Goal: Task Accomplishment & Management: Use online tool/utility

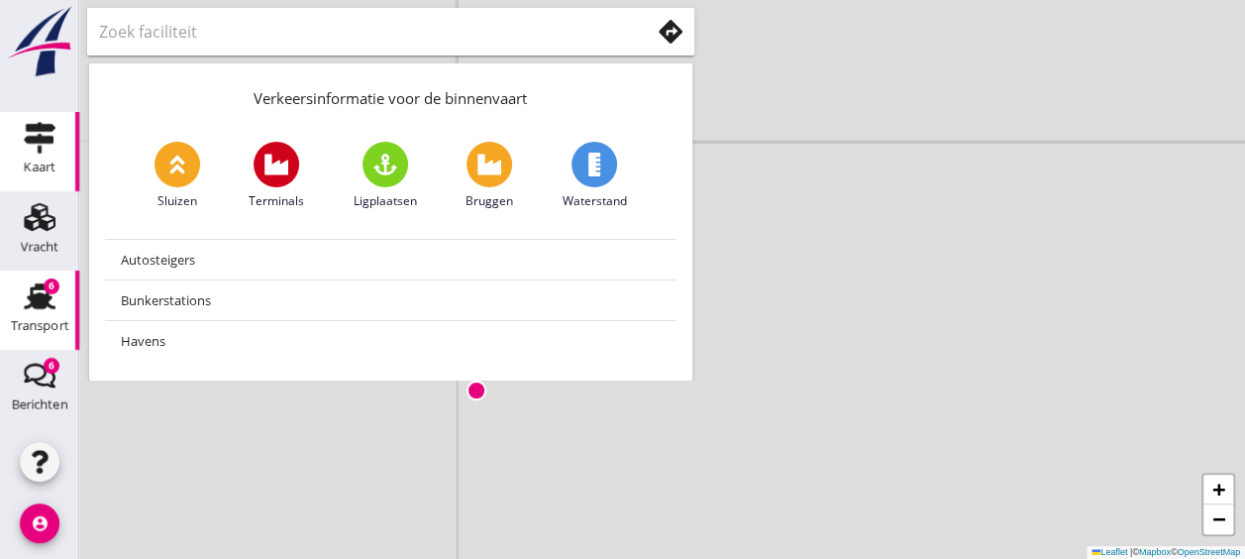
click at [7, 295] on link "Transport Transport 6" at bounding box center [39, 309] width 79 height 79
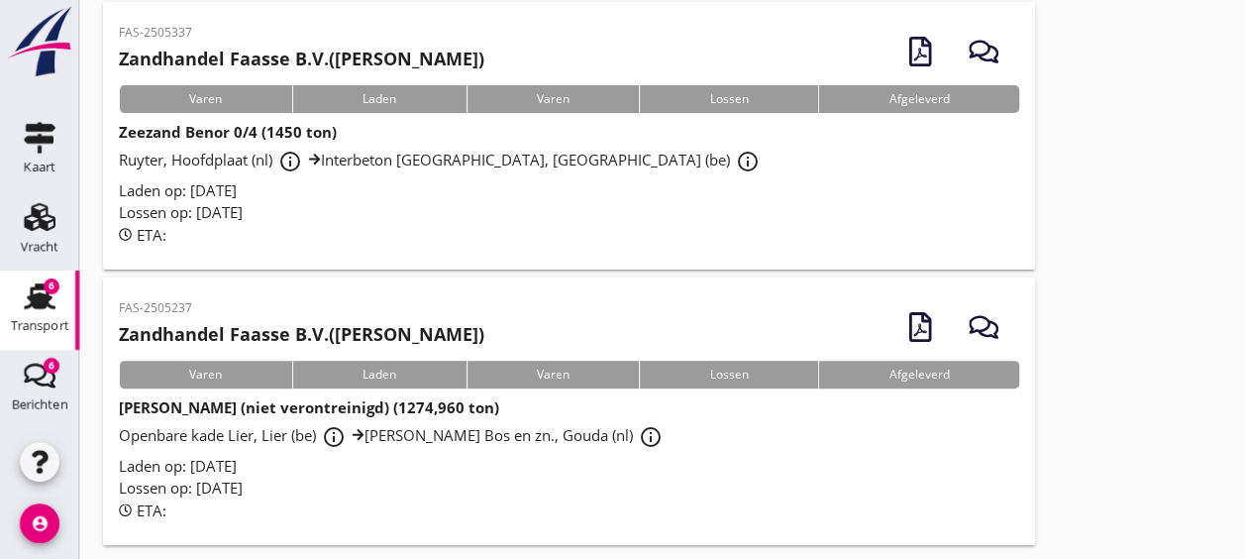
scroll to position [162, 0]
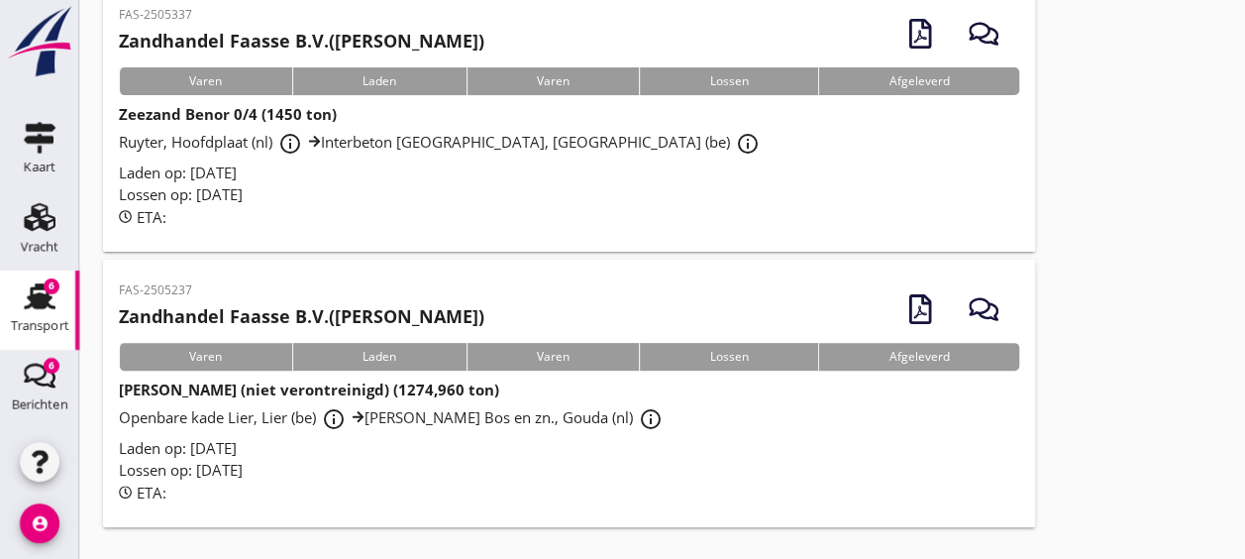
click at [445, 452] on div "Laden op: [DATE]" at bounding box center [569, 448] width 900 height 23
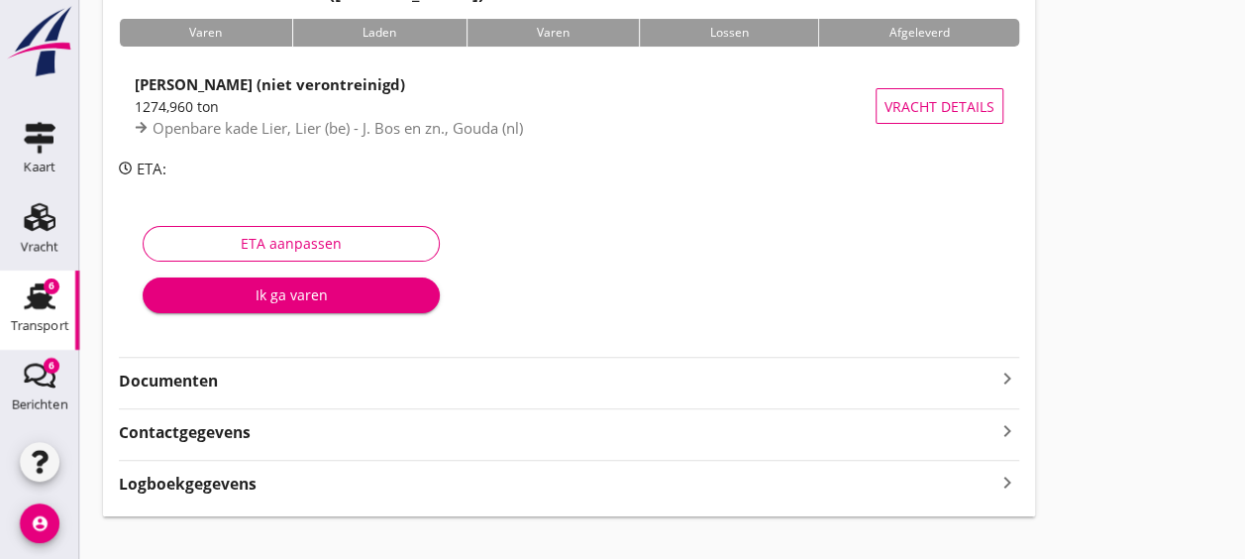
scroll to position [153, 0]
click at [264, 385] on strong "Documenten" at bounding box center [557, 380] width 877 height 23
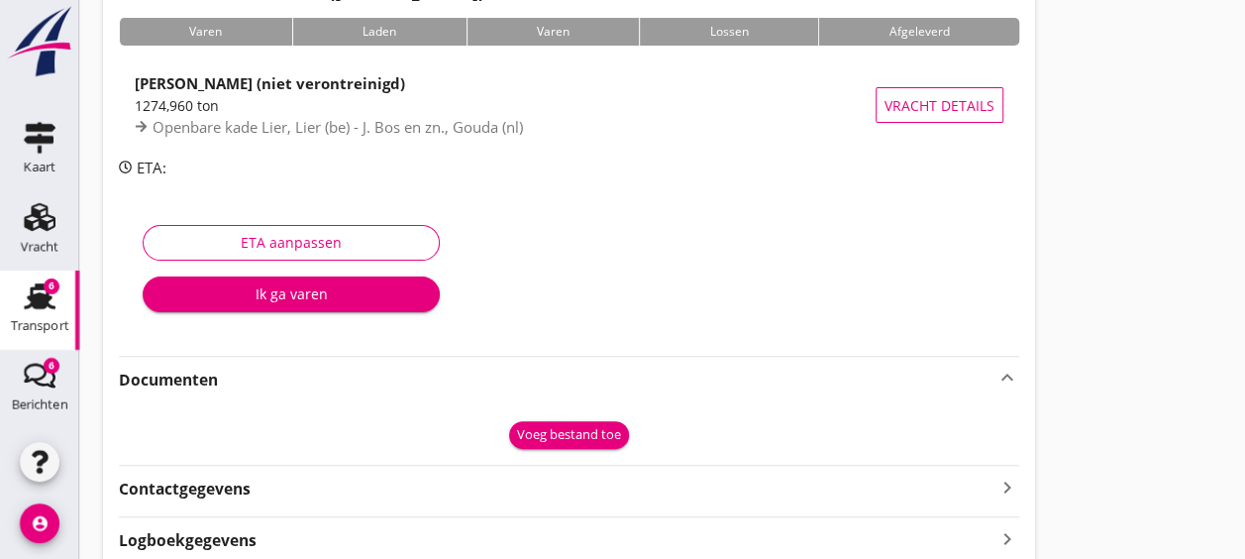
click at [541, 432] on div "Voeg bestand toe" at bounding box center [569, 435] width 104 height 20
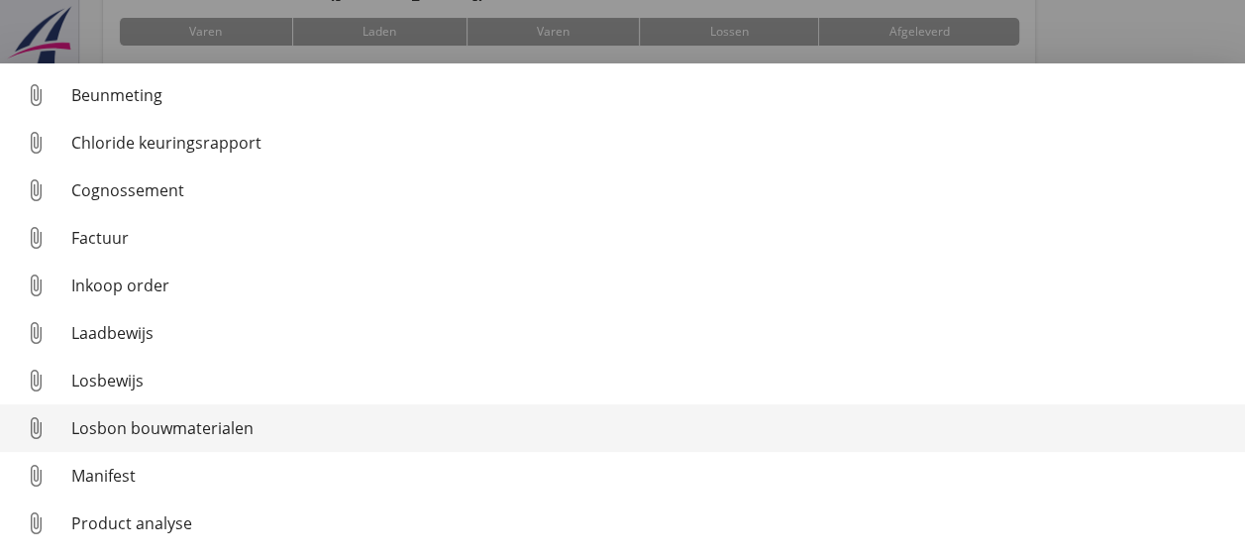
click at [229, 422] on div "Losbon bouwmaterialen" at bounding box center [650, 428] width 1158 height 24
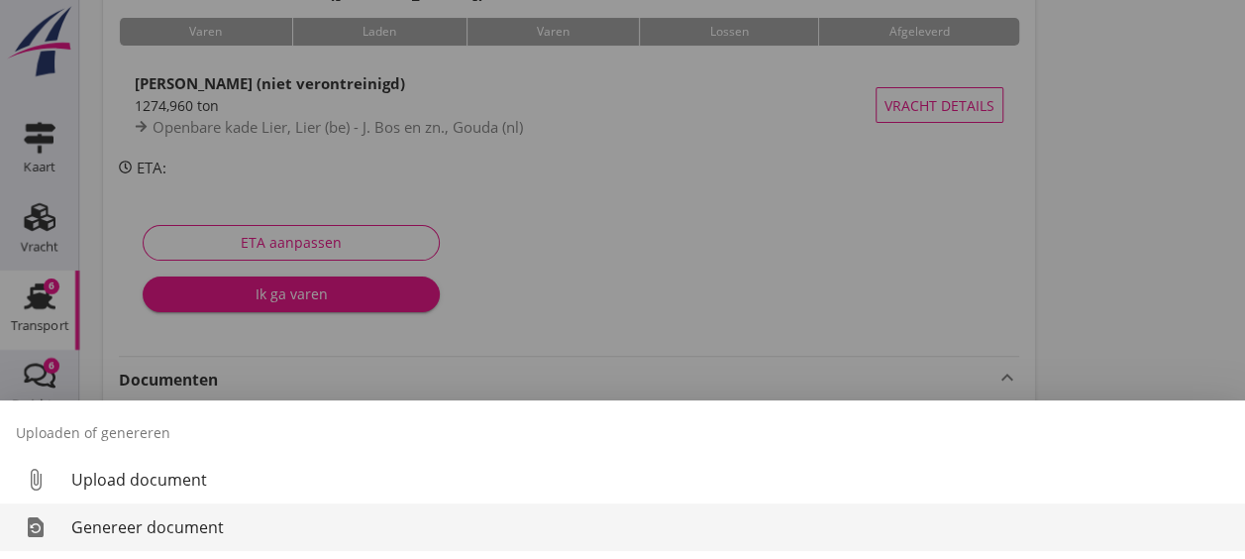
click at [154, 522] on div "Genereer document" at bounding box center [650, 527] width 1158 height 24
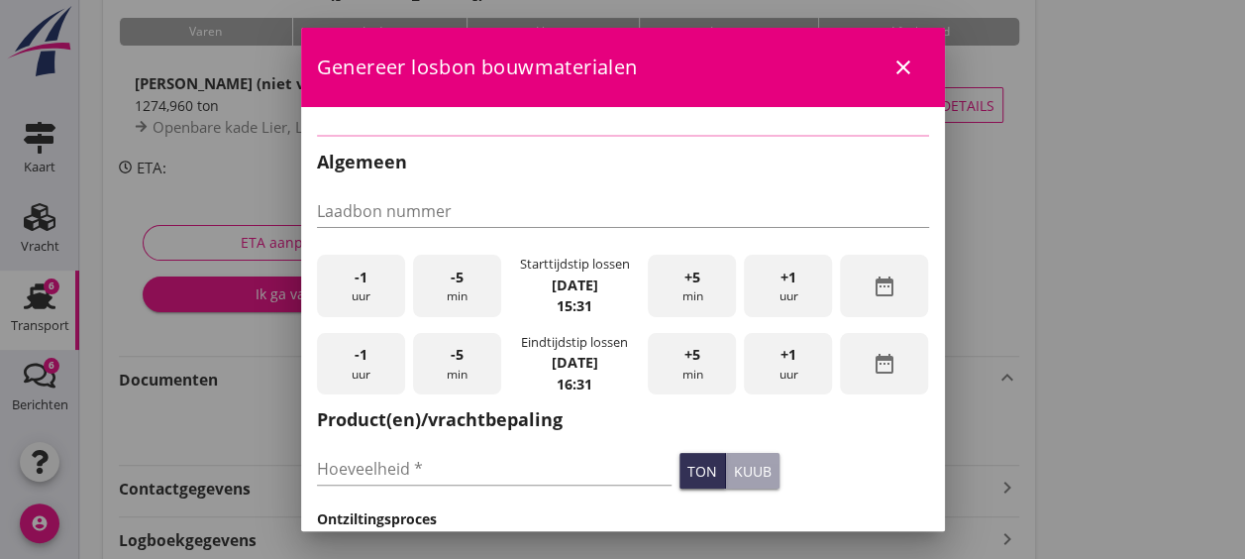
type input "1274.96"
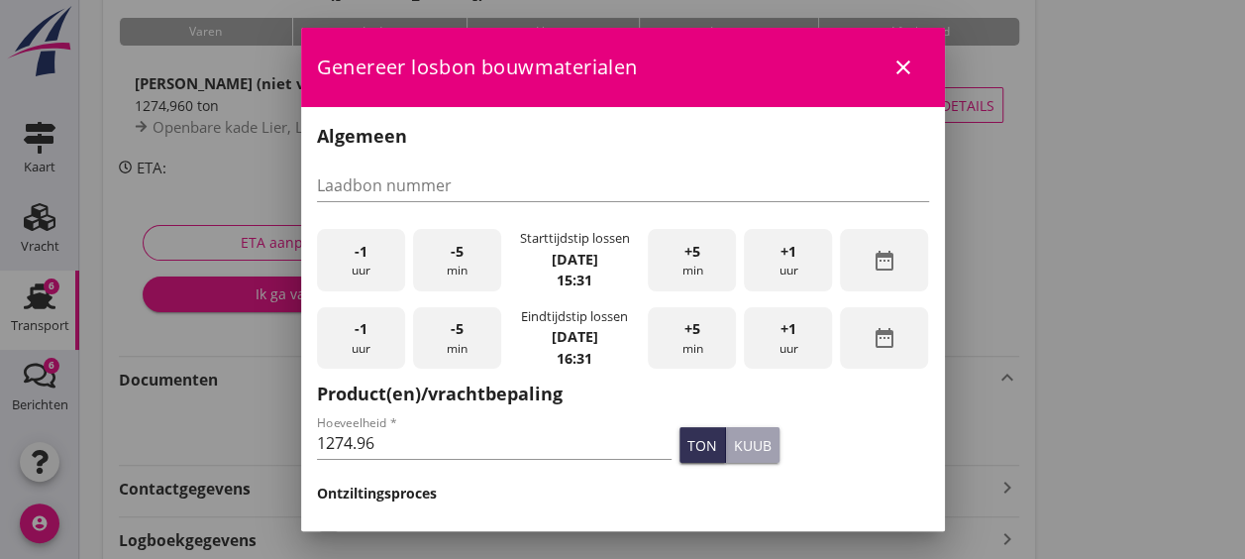
click at [355, 249] on span "-1" at bounding box center [361, 252] width 13 height 22
click at [434, 254] on div "-5 min" at bounding box center [457, 260] width 88 height 62
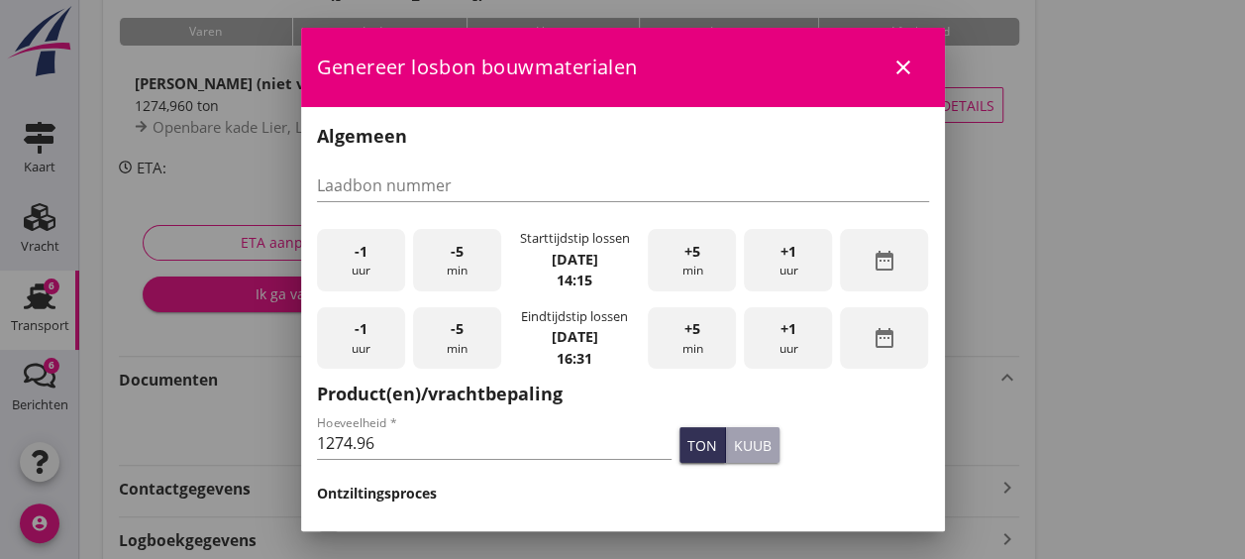
click at [685, 335] on span "+5" at bounding box center [693, 329] width 16 height 22
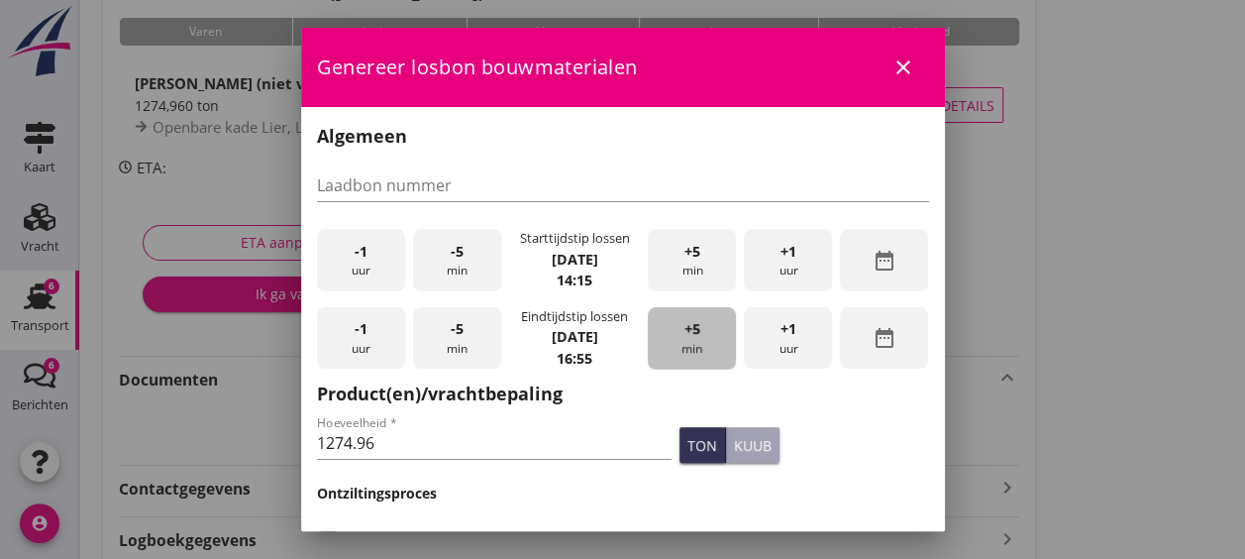
click at [685, 335] on span "+5" at bounding box center [693, 329] width 16 height 22
click at [838, 458] on div "ton kuub" at bounding box center [805, 445] width 258 height 44
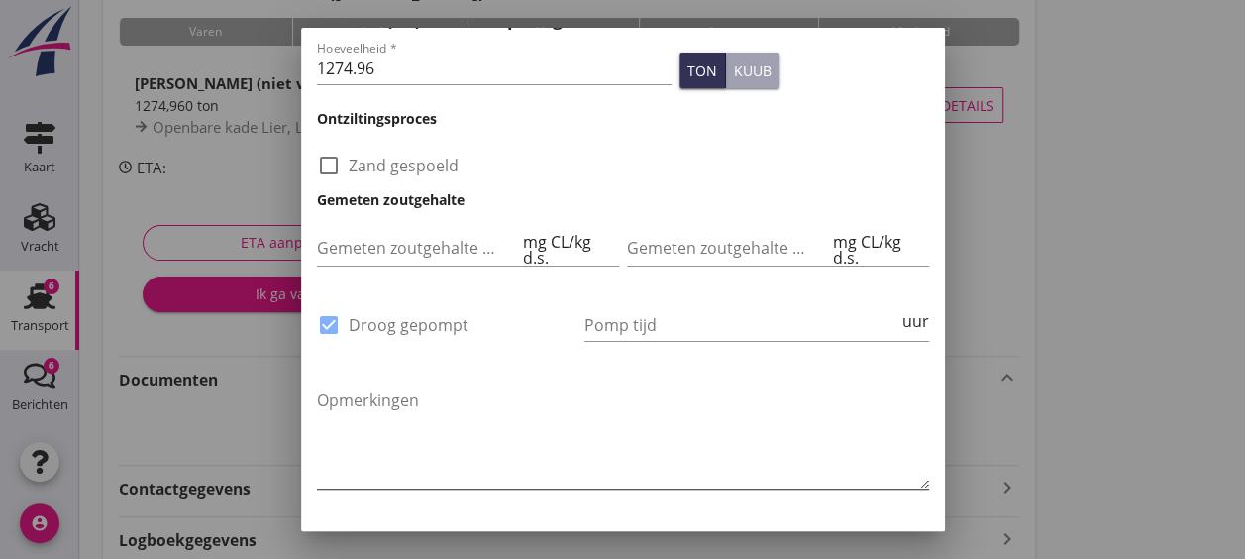
scroll to position [412, 0]
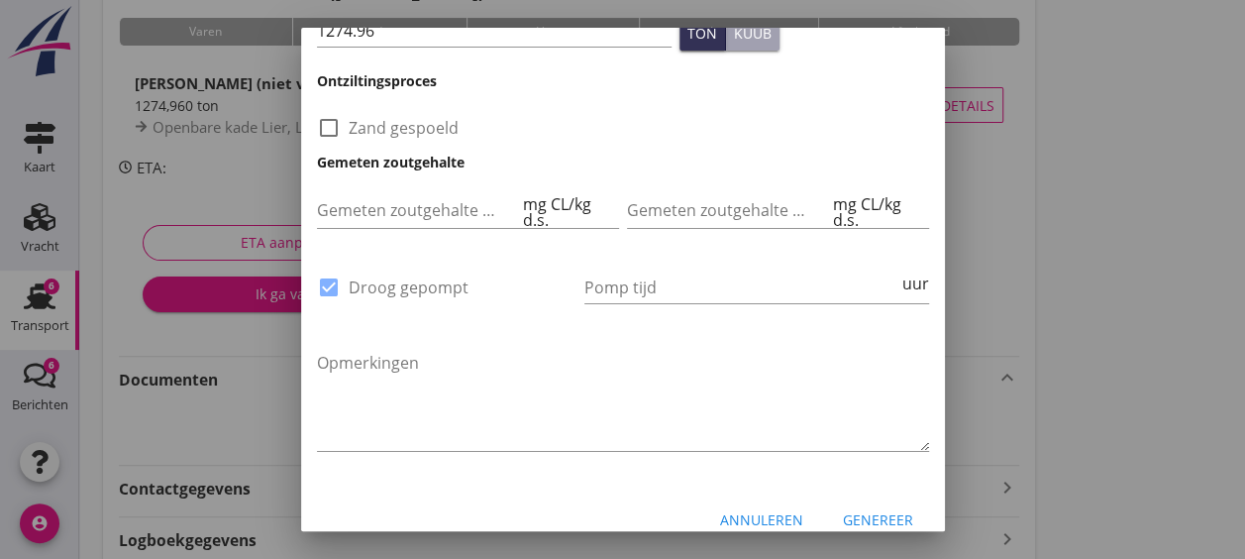
click at [335, 277] on div at bounding box center [329, 287] width 34 height 34
checkbox input "false"
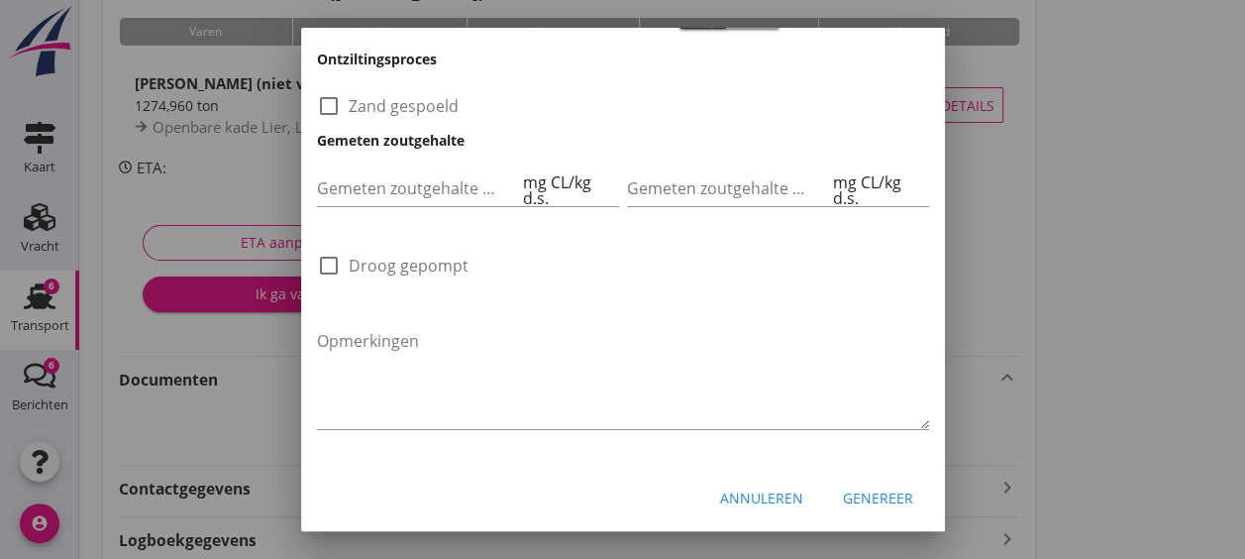
click at [872, 487] on div "Genereer" at bounding box center [878, 497] width 70 height 21
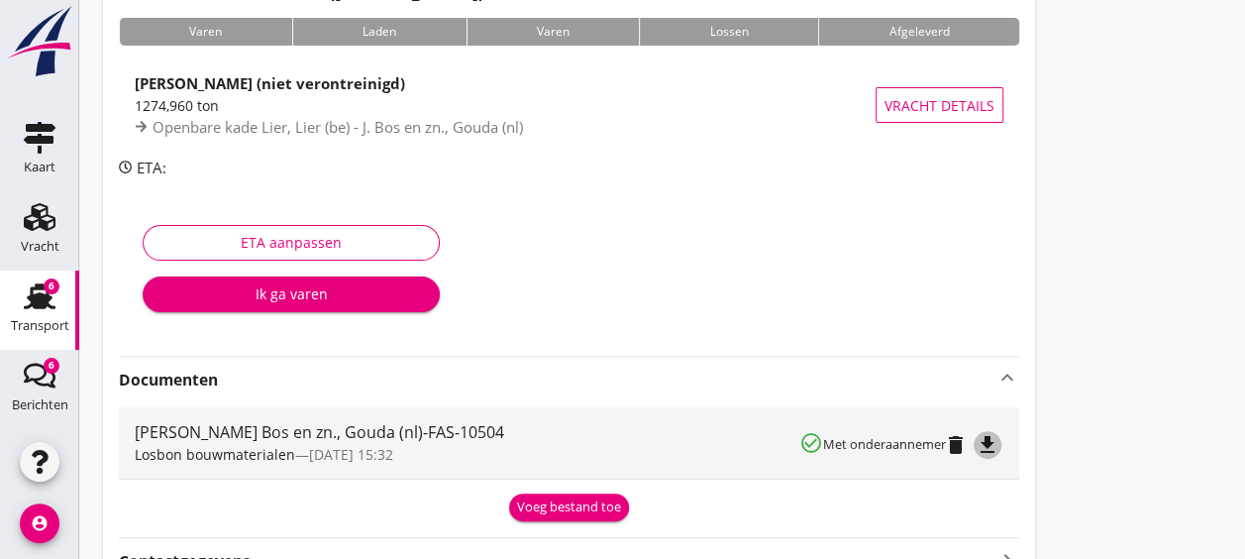
click at [989, 440] on icon "file_download" at bounding box center [988, 445] width 24 height 24
click at [1, 388] on link "Berichten Berichten 6" at bounding box center [39, 389] width 79 height 79
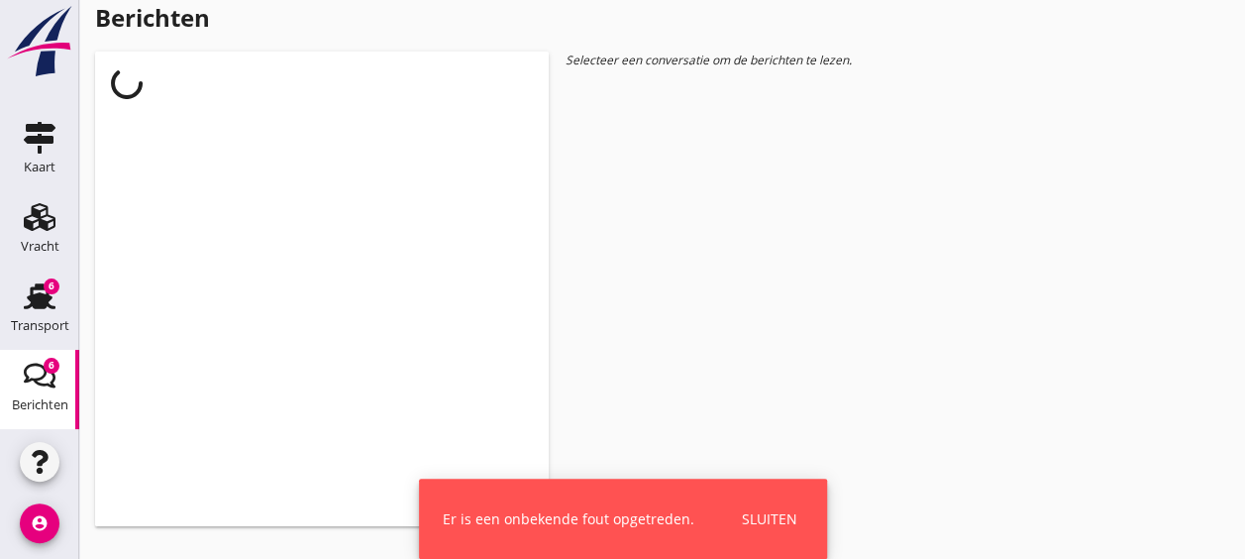
click at [775, 512] on div "Sluiten" at bounding box center [769, 518] width 55 height 21
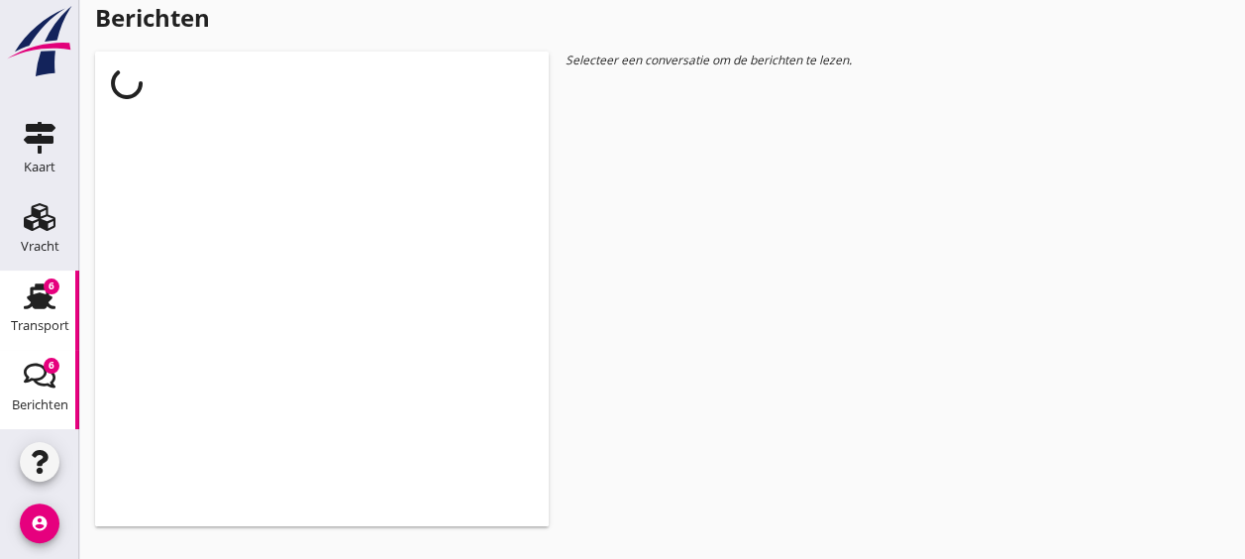
click at [57, 301] on link "Transport Transport 6" at bounding box center [39, 309] width 79 height 79
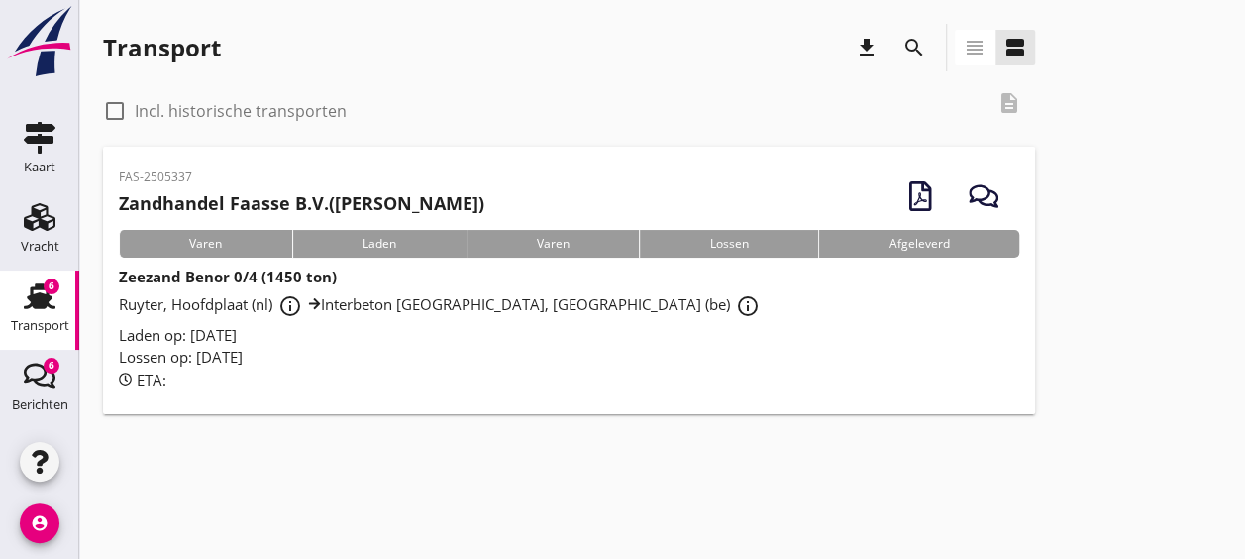
click at [131, 107] on div at bounding box center [115, 111] width 34 height 34
checkbox input "true"
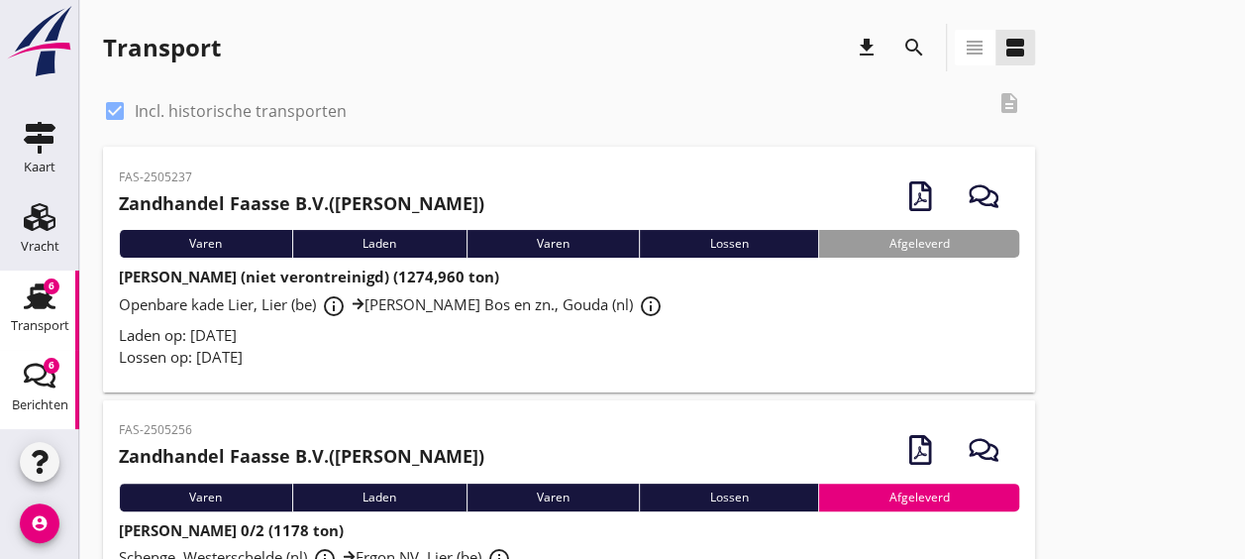
click at [46, 369] on div "6" at bounding box center [52, 366] width 16 height 16
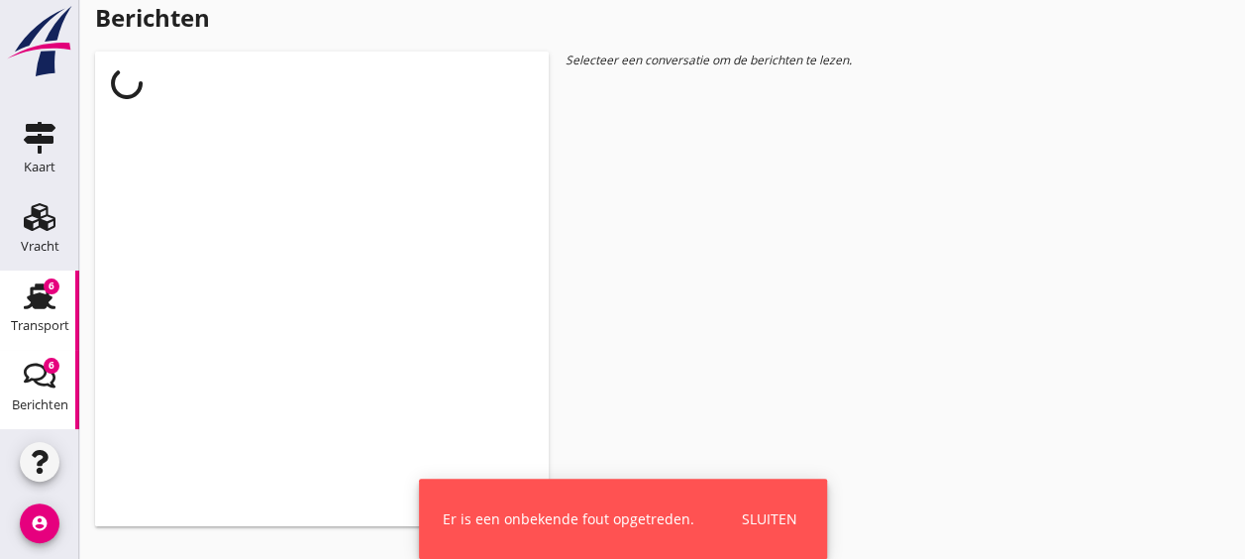
click at [32, 293] on use at bounding box center [40, 296] width 32 height 26
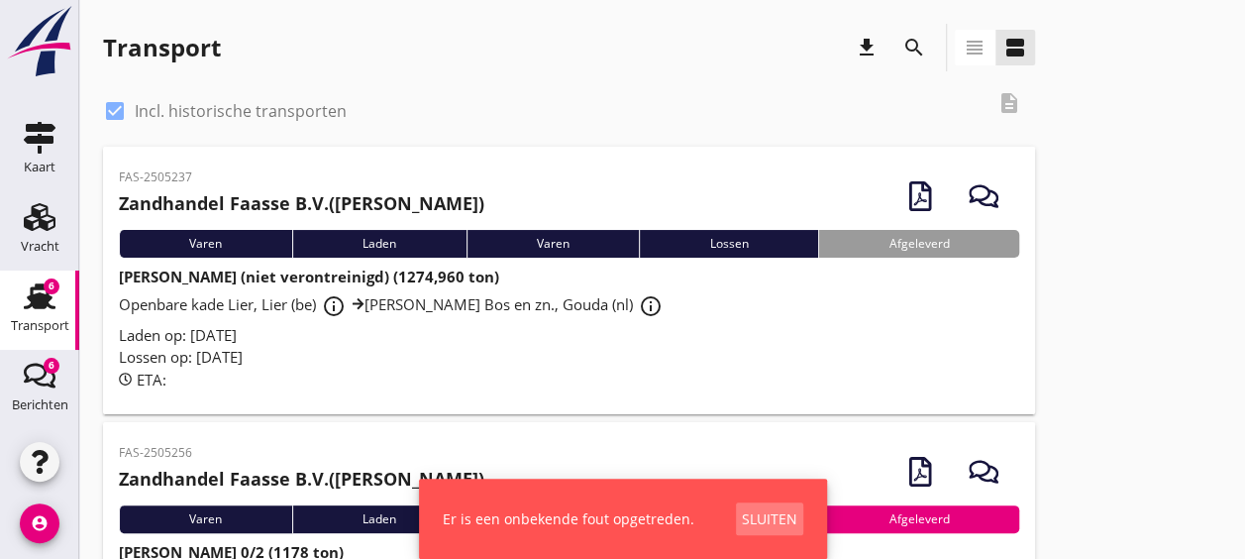
click at [757, 521] on div "Sluiten" at bounding box center [769, 518] width 55 height 21
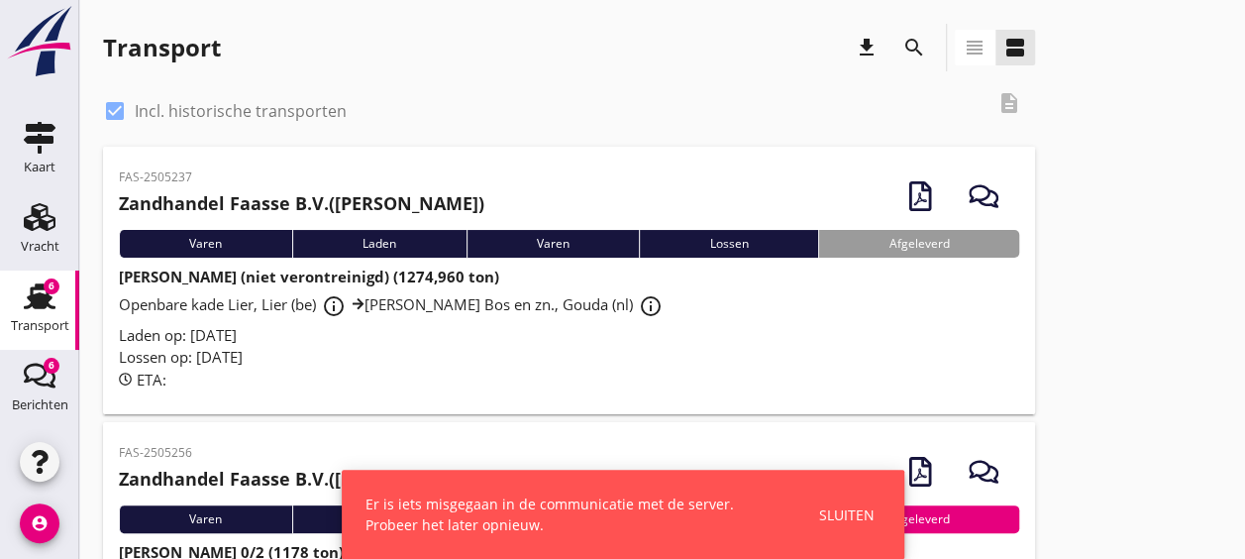
click at [864, 499] on button "Sluiten" at bounding box center [846, 514] width 67 height 33
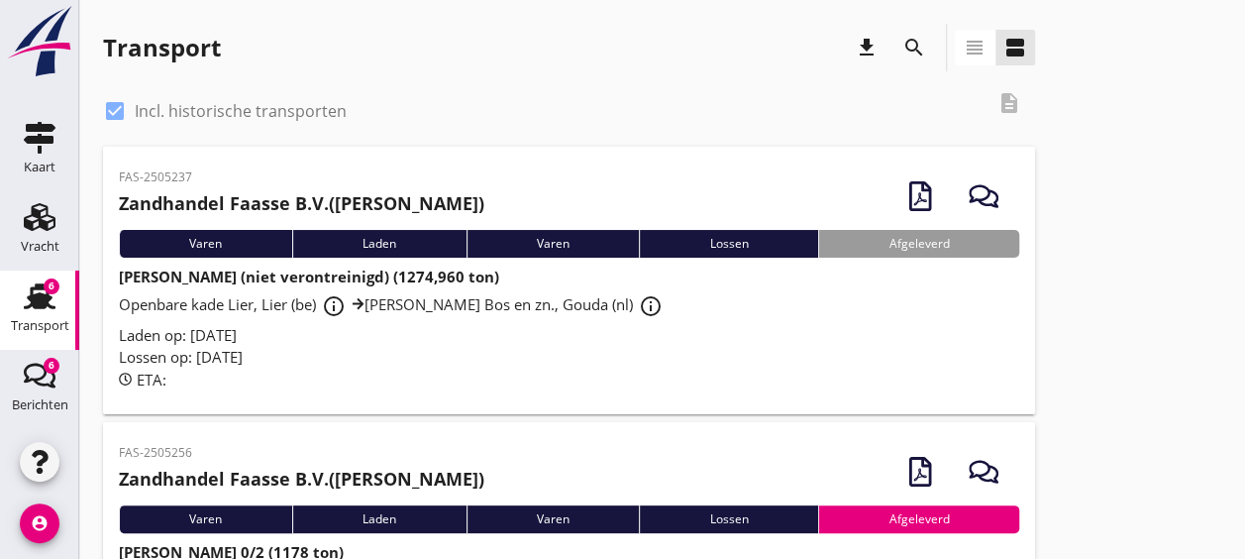
click at [707, 363] on div "Lossen op: [DATE]" at bounding box center [569, 357] width 900 height 23
